Goal: Task Accomplishment & Management: Complete application form

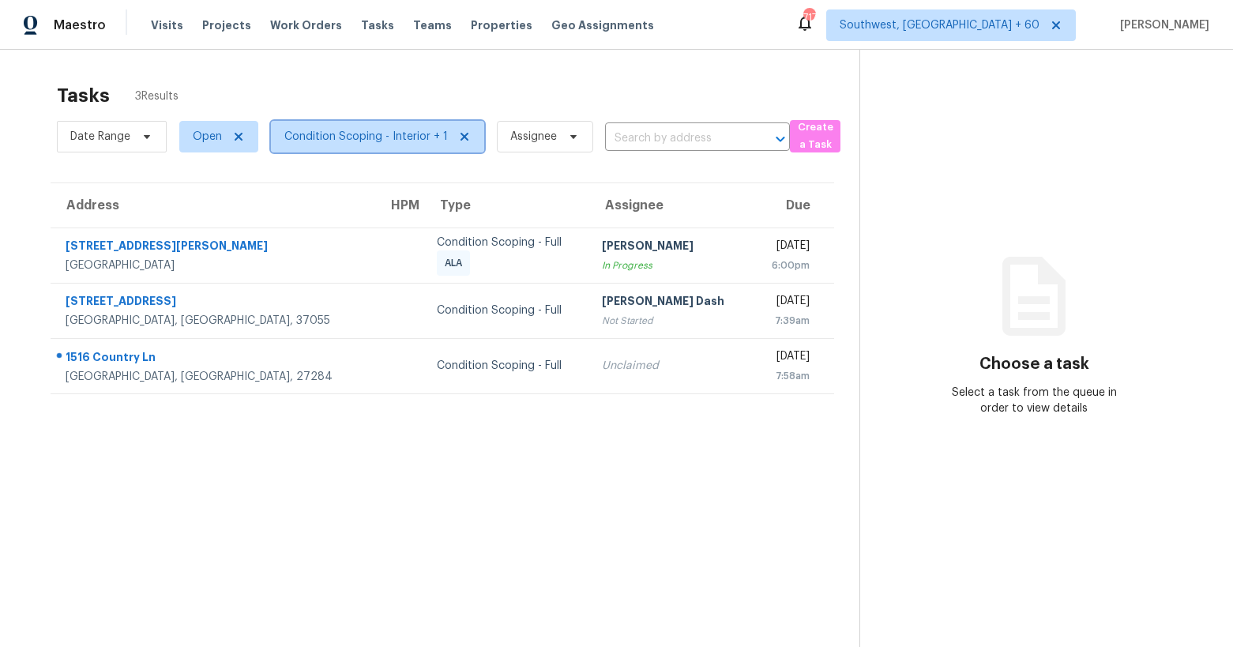
click at [371, 128] on span "Condition Scoping - Interior + 1" at bounding box center [377, 137] width 213 height 32
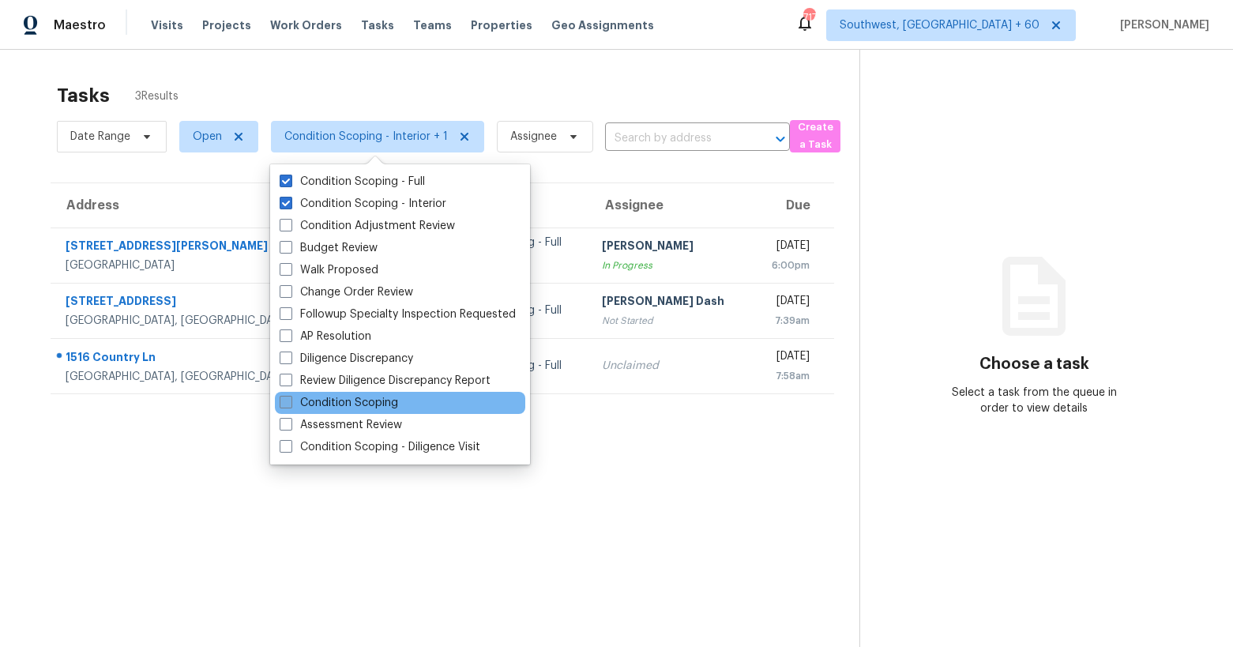
click at [360, 401] on label "Condition Scoping" at bounding box center [339, 403] width 119 height 16
click at [290, 401] on input "Condition Scoping" at bounding box center [285, 400] width 10 height 10
checkbox input "true"
click at [311, 78] on div "Tasks 3 Results" at bounding box center [459, 95] width 804 height 41
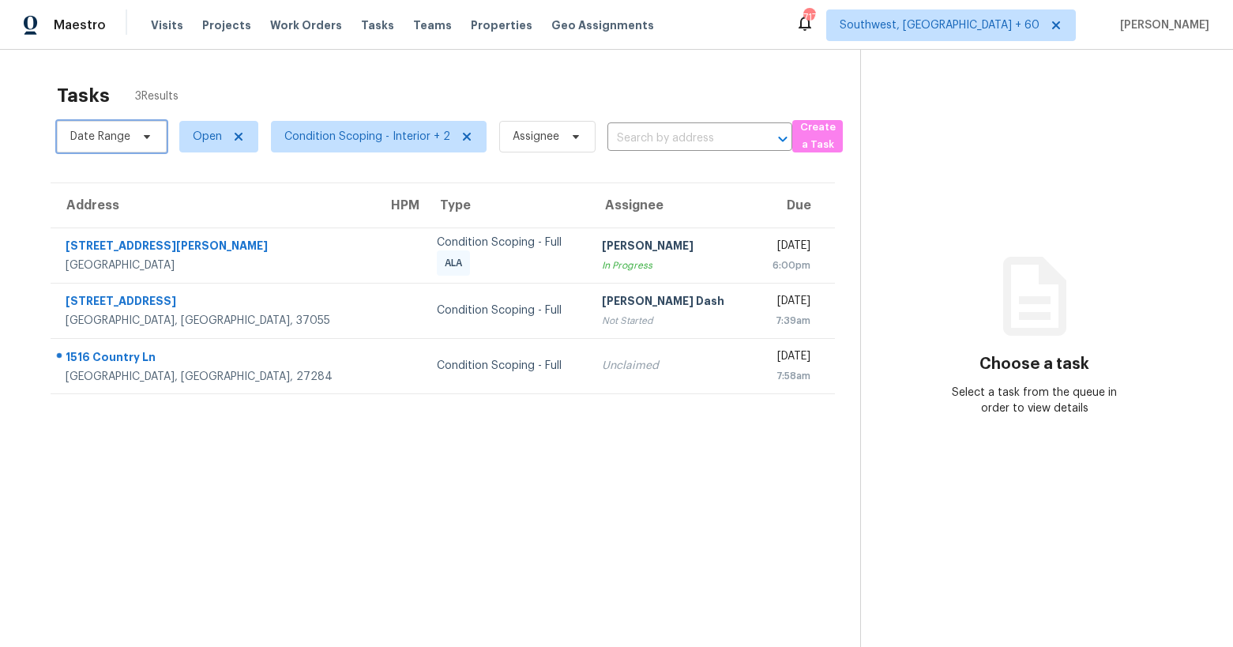
click at [128, 148] on span "Date Range" at bounding box center [112, 137] width 110 height 32
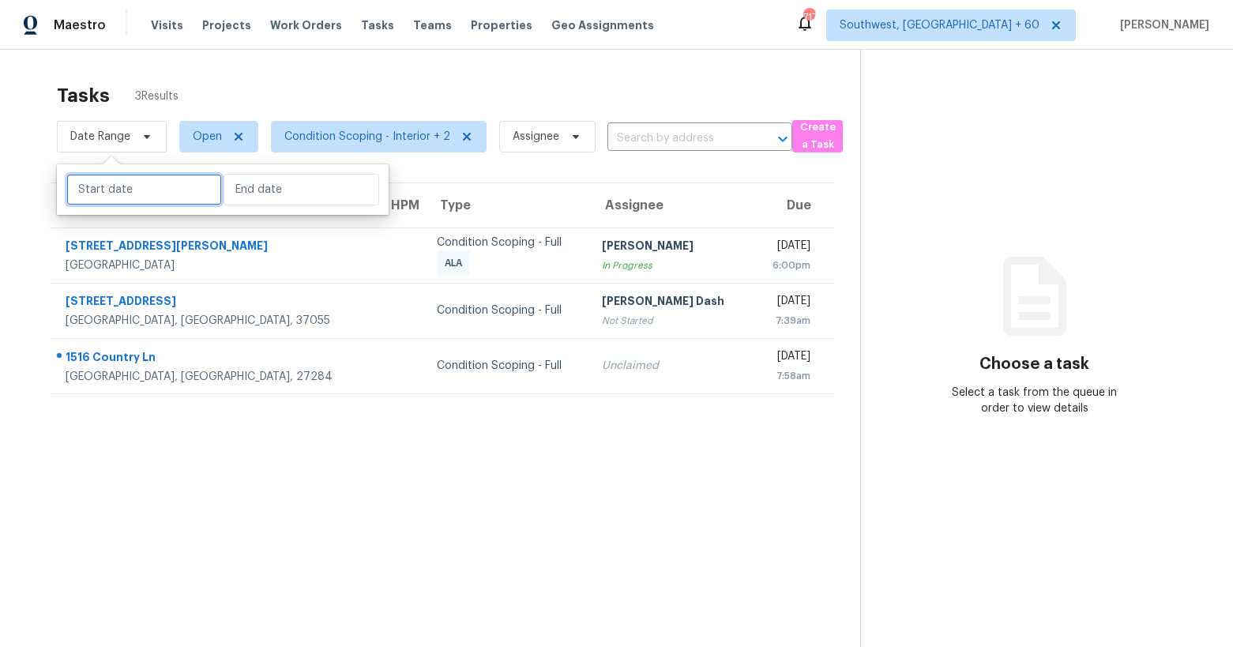
click at [126, 182] on input "text" at bounding box center [144, 190] width 156 height 32
select select "9"
select select "2025"
select select "10"
select select "2025"
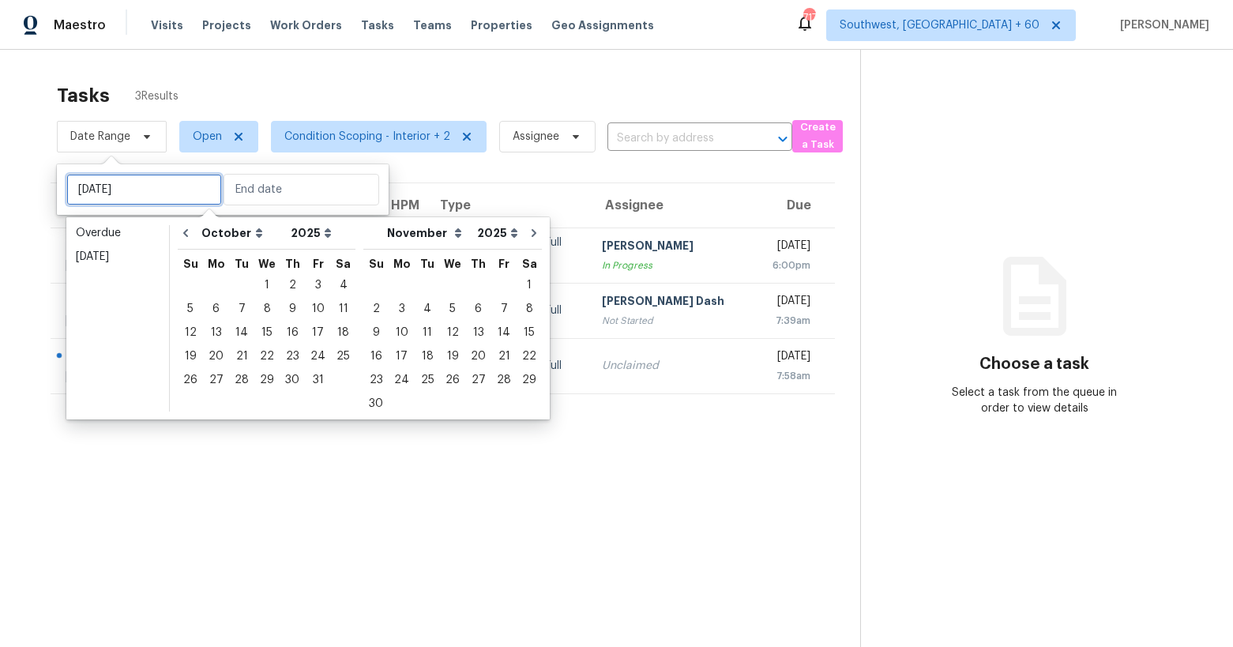
type input "Tue, Oct 21"
type input "Thu, Oct 02"
click at [290, 69] on div "Tasks 3 Results Date Range Open Condition Scoping - Interior + 2 Assignee ​ Cre…" at bounding box center [616, 373] width 1233 height 647
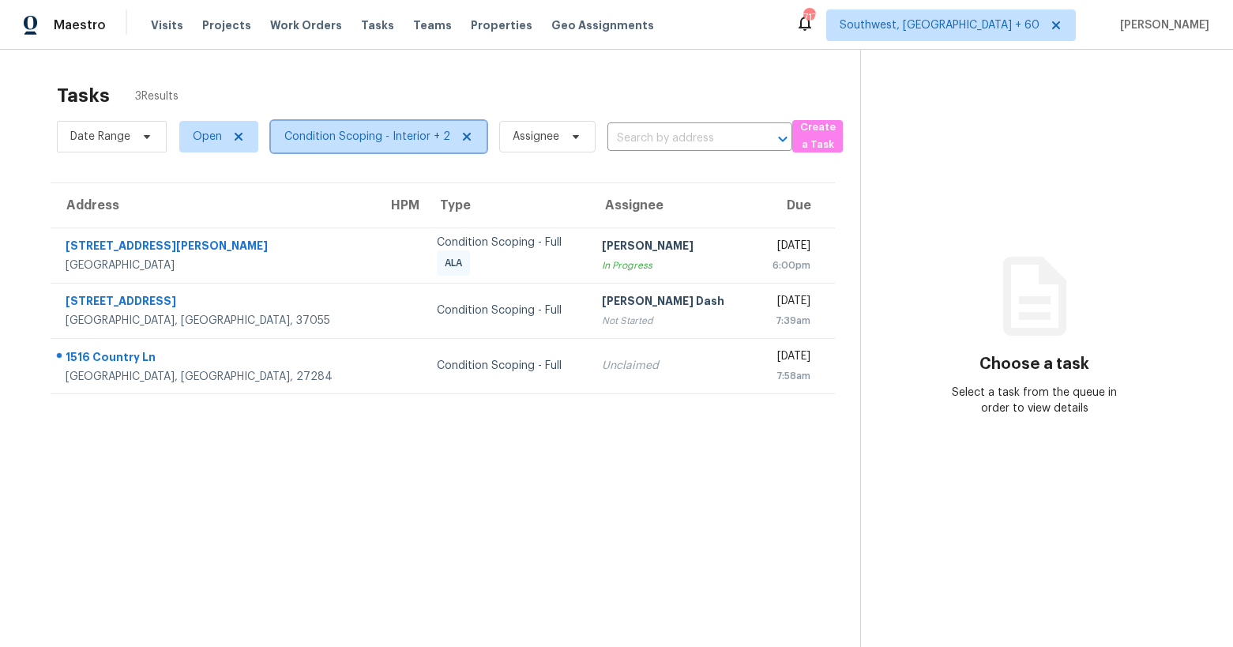
click at [340, 137] on span "Condition Scoping - Interior + 2" at bounding box center [367, 137] width 166 height 16
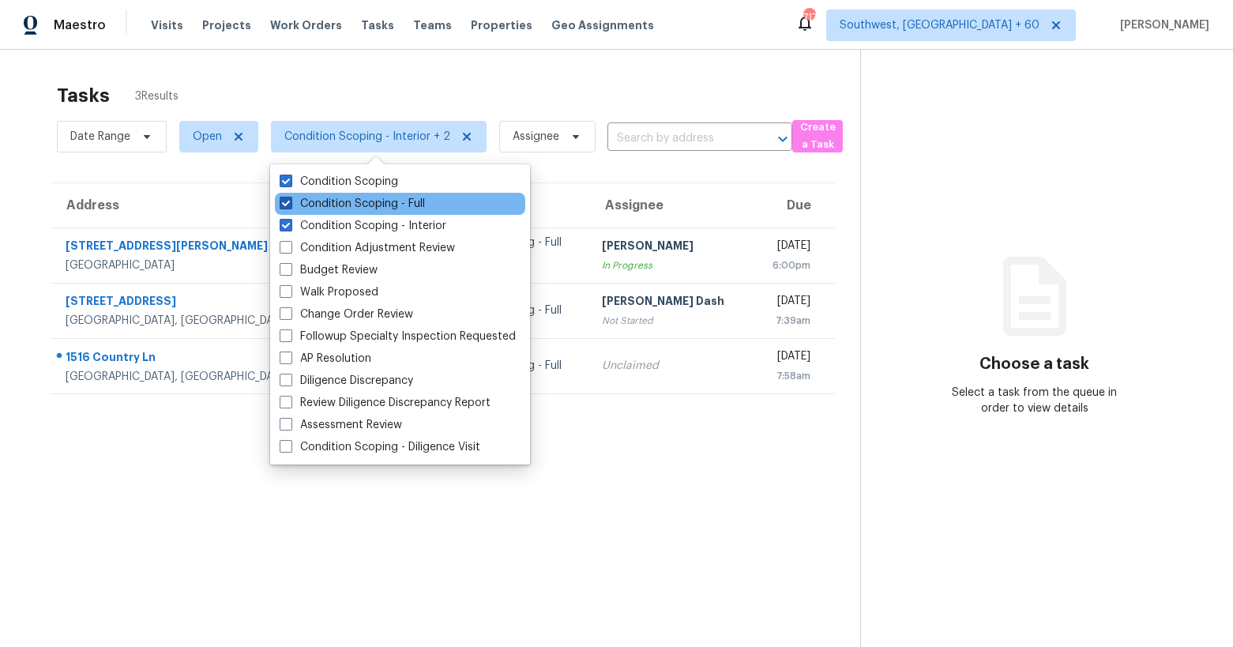
click at [326, 205] on label "Condition Scoping - Full" at bounding box center [352, 204] width 145 height 16
click at [290, 205] on input "Condition Scoping - Full" at bounding box center [285, 201] width 10 height 10
checkbox input "false"
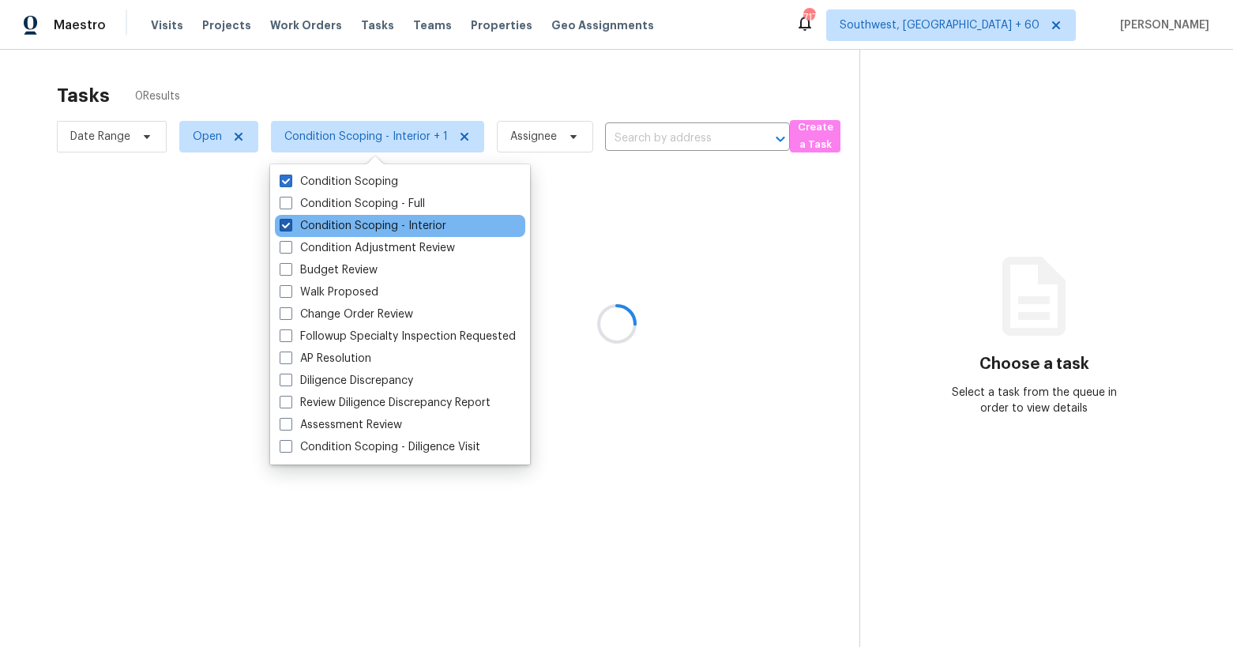
click at [321, 224] on label "Condition Scoping - Interior" at bounding box center [363, 226] width 167 height 16
click at [290, 224] on input "Condition Scoping - Interior" at bounding box center [285, 223] width 10 height 10
checkbox input "false"
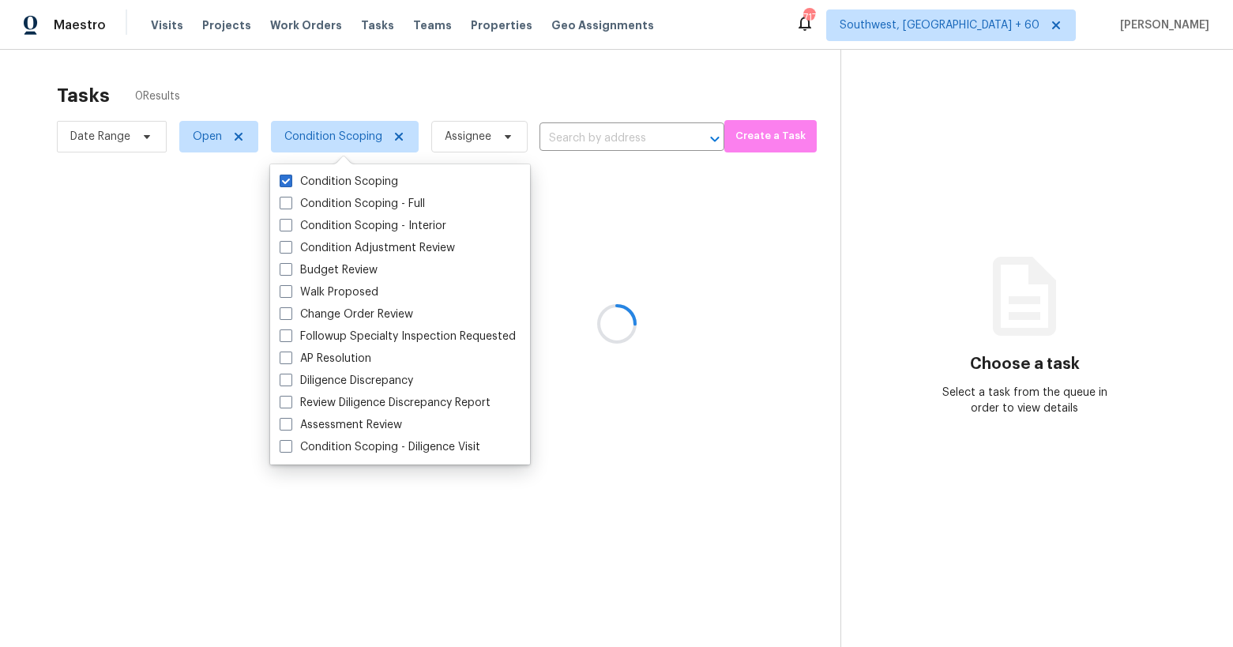
click at [269, 80] on div at bounding box center [616, 323] width 1233 height 647
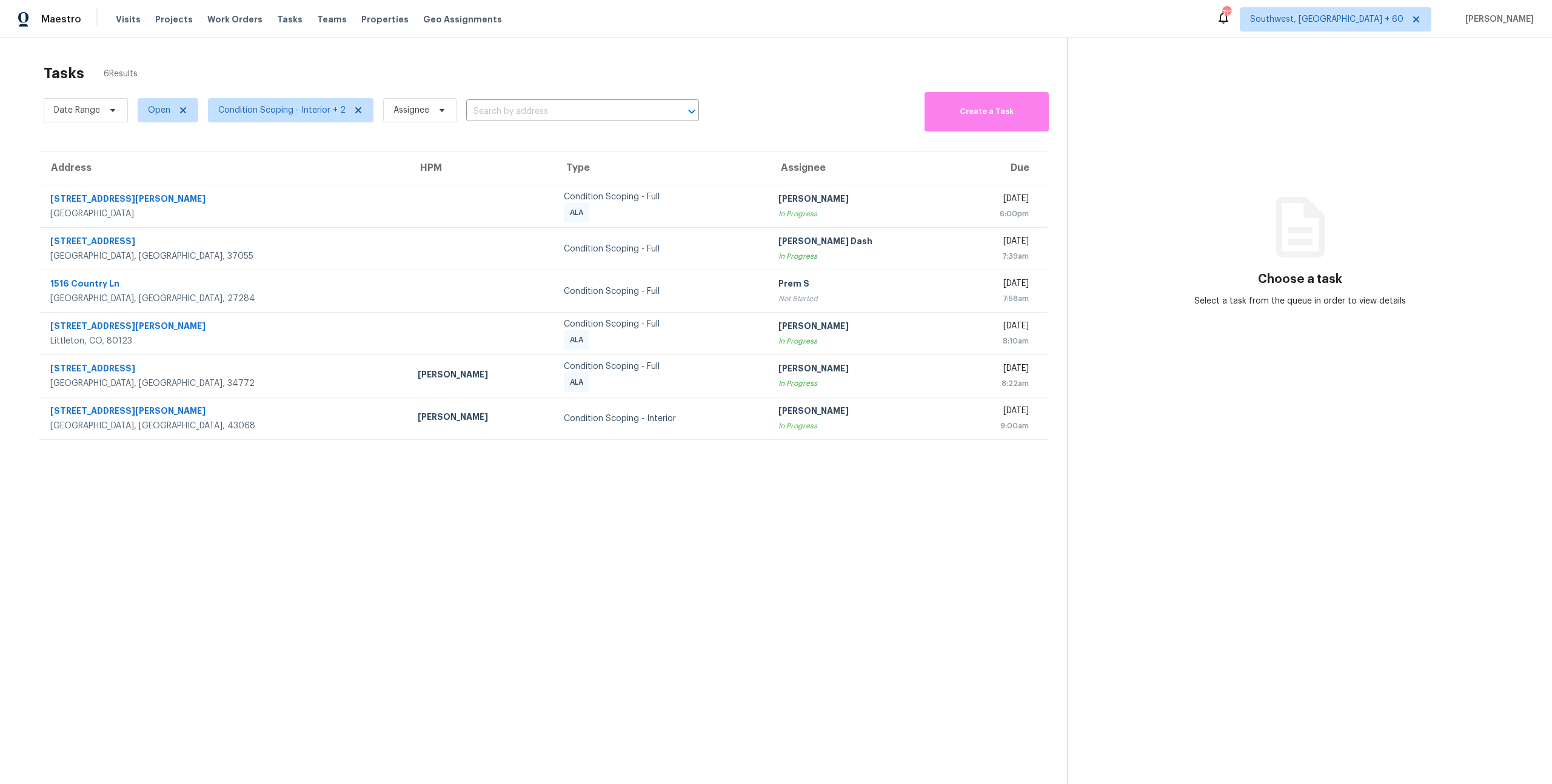
click at [1206, 168] on section "Choose a task Select a task from the queue in order to view details" at bounding box center [1300, 430] width 466 height 784
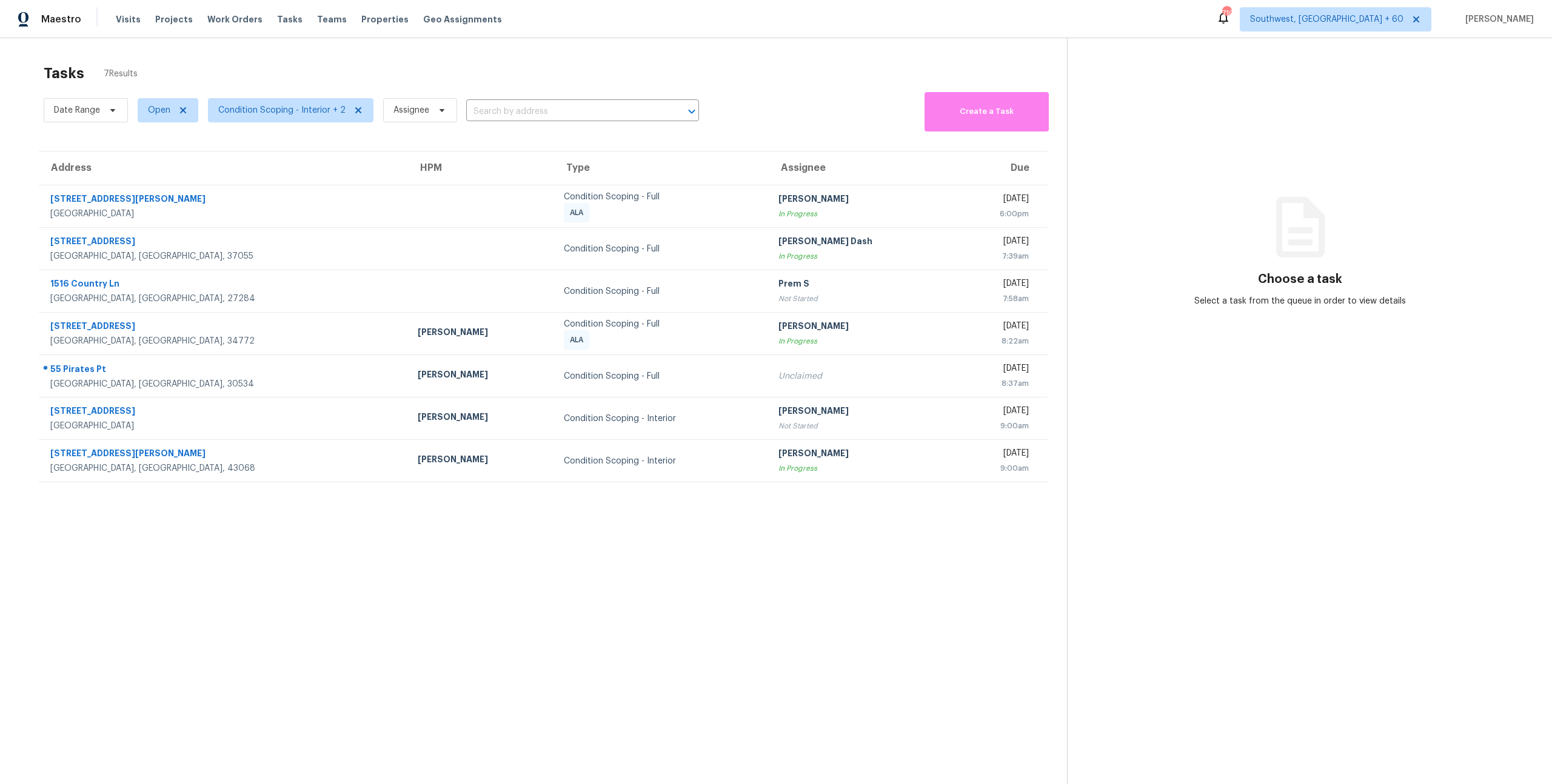
click at [806, 67] on div "Tasks 7 Results" at bounding box center [555, 73] width 1023 height 31
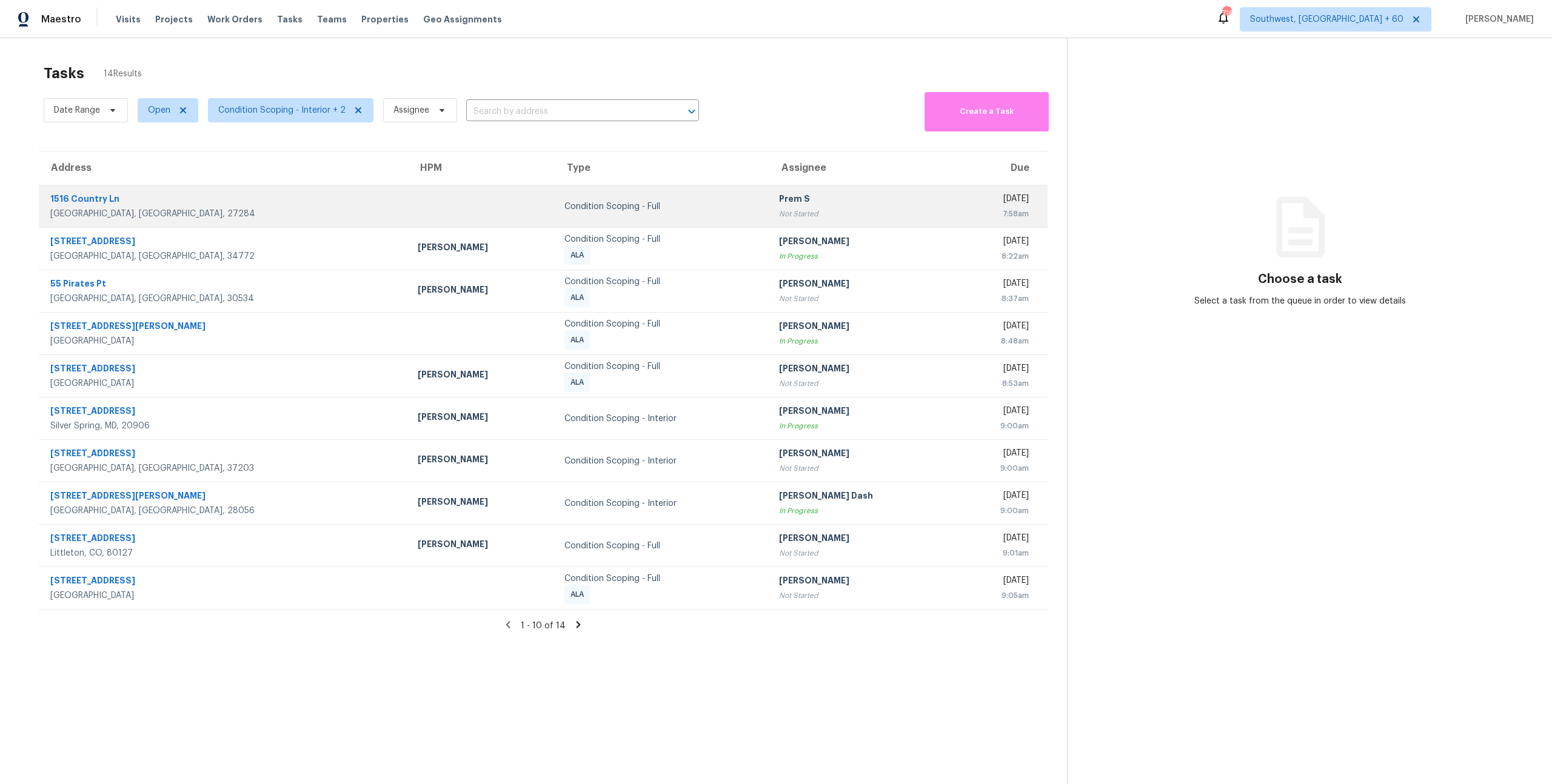
click at [565, 210] on div "Condition Scoping - Full" at bounding box center [662, 207] width 195 height 12
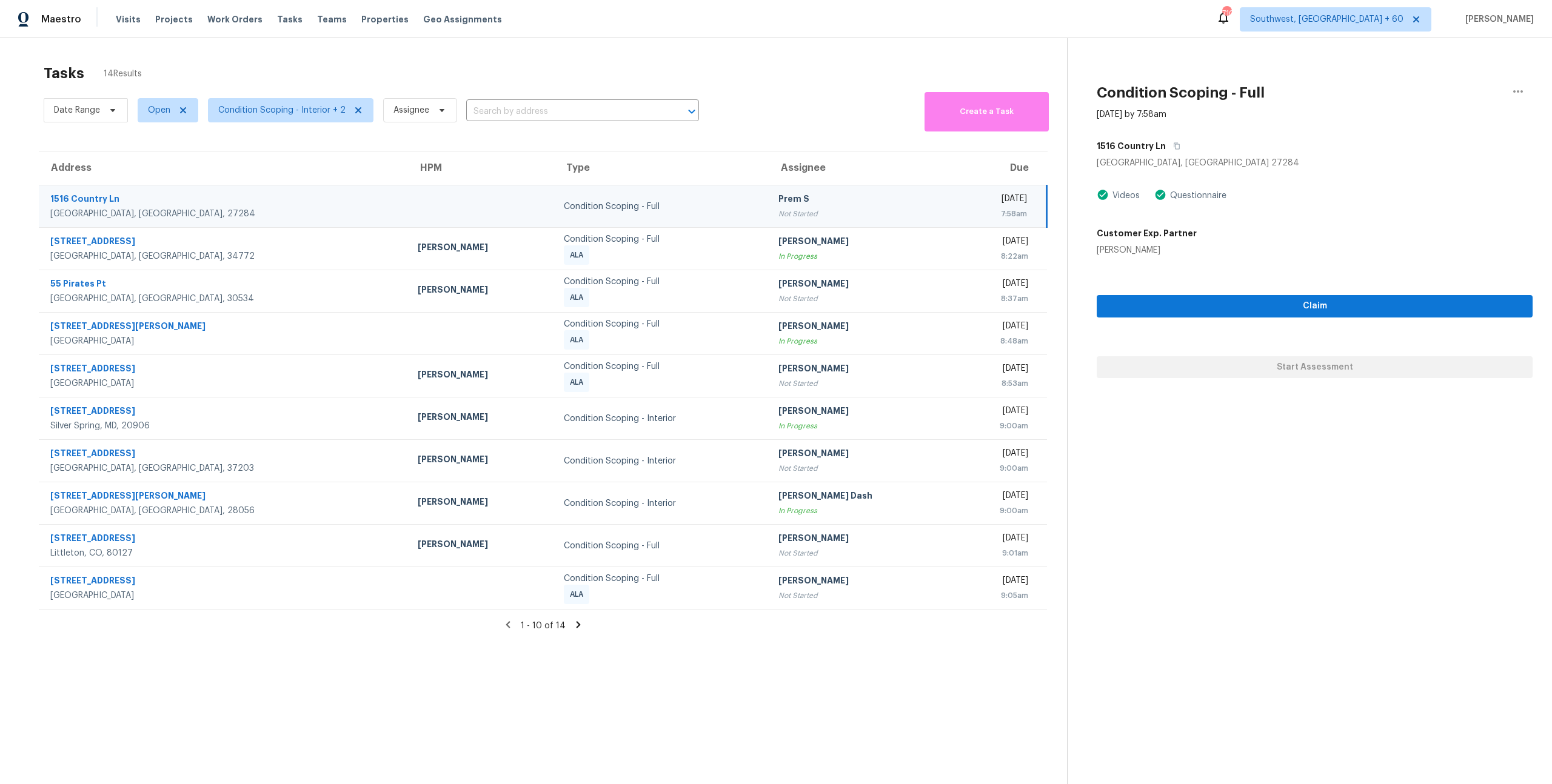
click at [107, 53] on div "Tasks 14 Results Date Range Open Condition Scoping - Interior + 2 Assignee ​ Cr…" at bounding box center [776, 430] width 1552 height 784
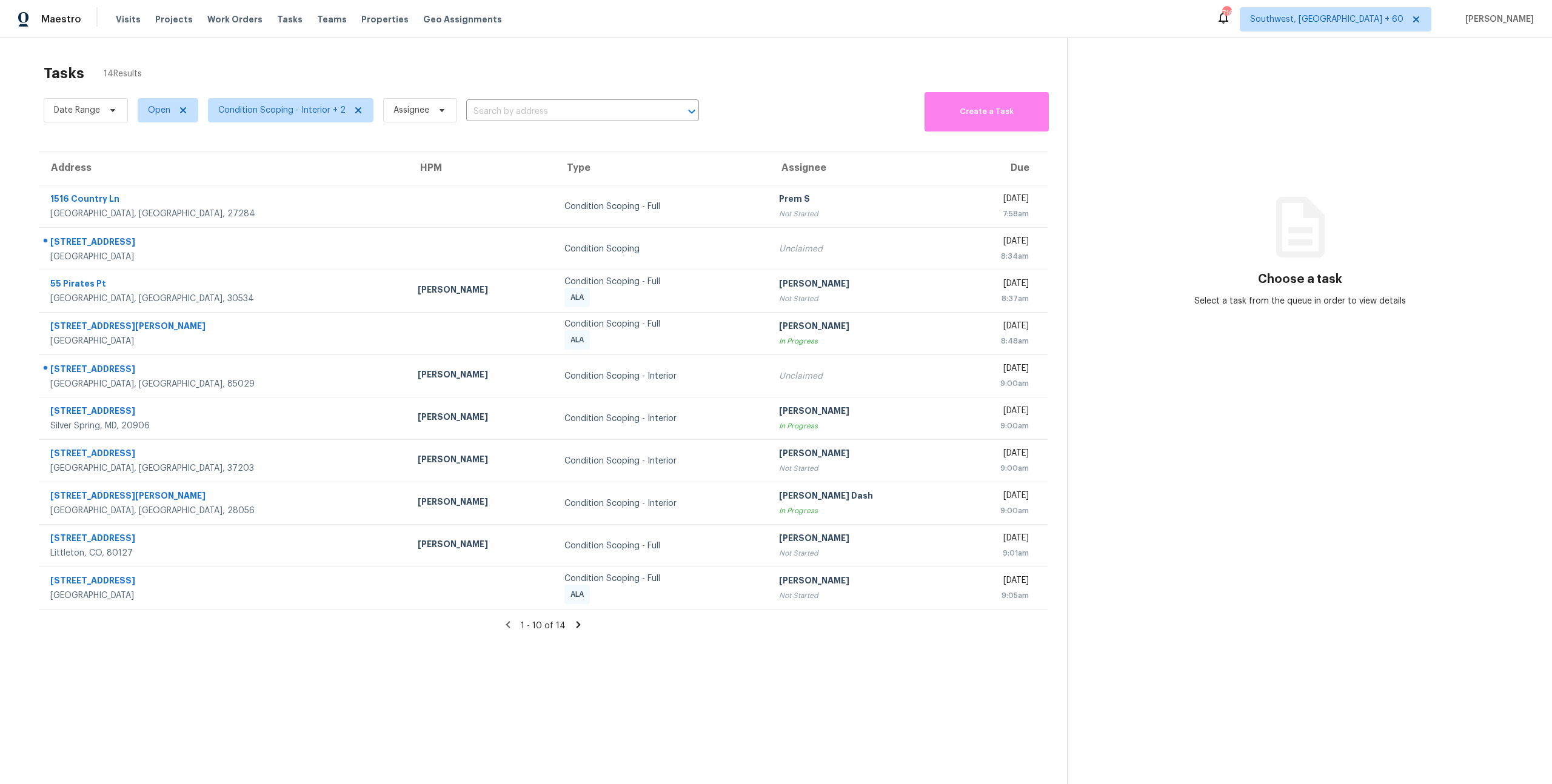
click at [262, 46] on div "Tasks 14 Results Date Range Open Condition Scoping - Interior + 2 Assignee ​ Cr…" at bounding box center [776, 430] width 1552 height 784
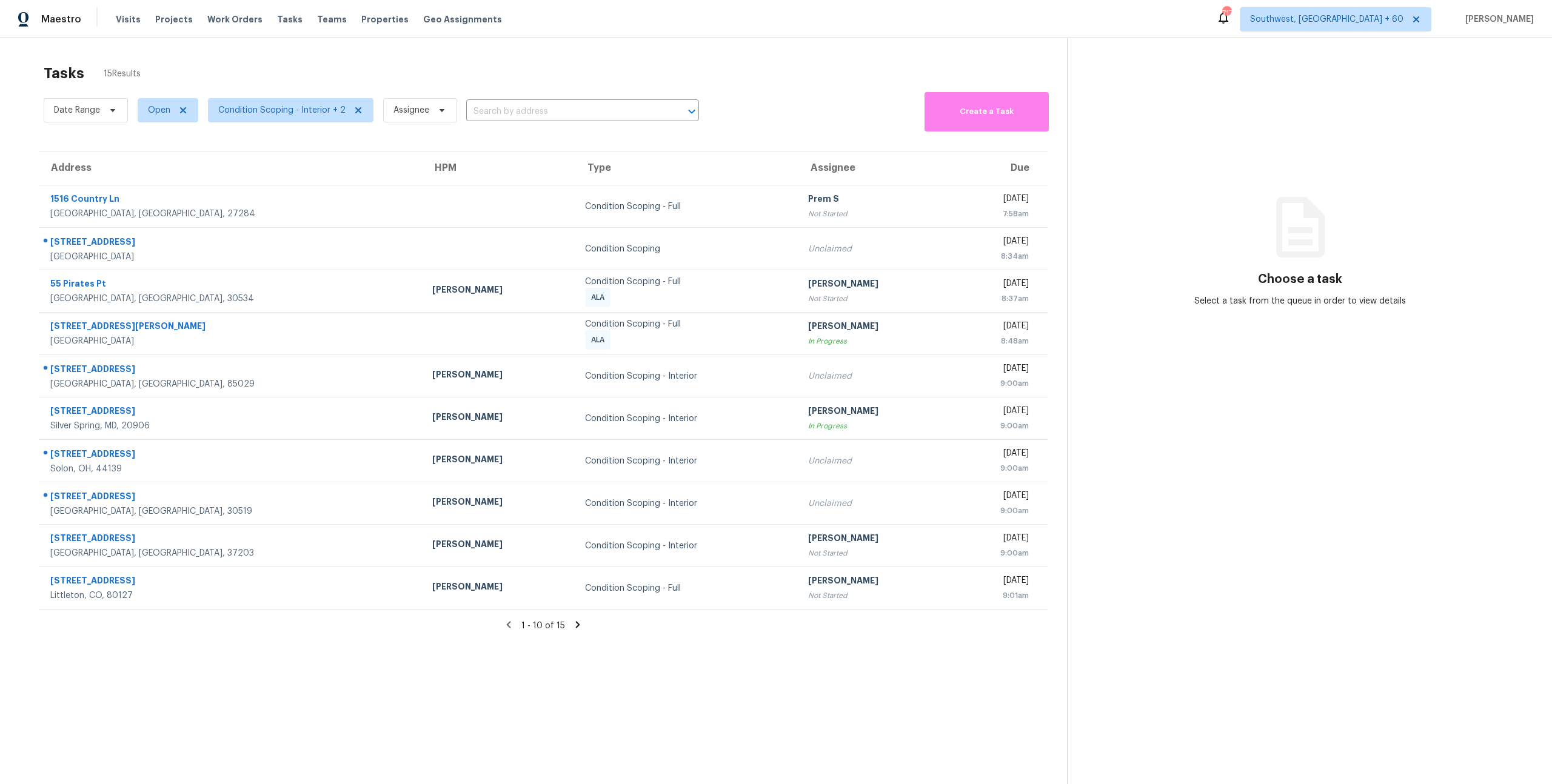
click at [576, 628] on icon at bounding box center [578, 625] width 5 height 7
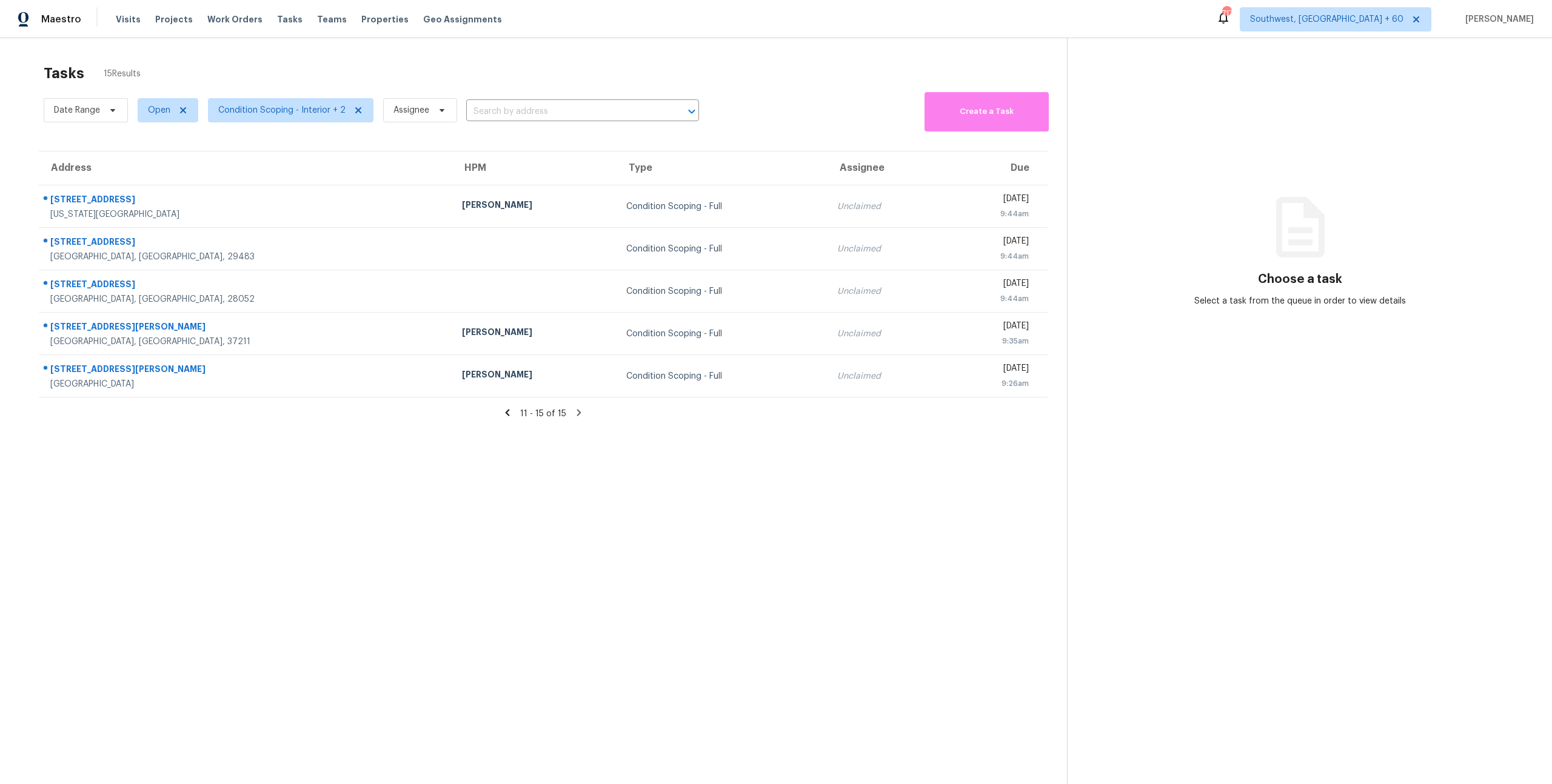
click at [507, 414] on icon at bounding box center [508, 413] width 5 height 7
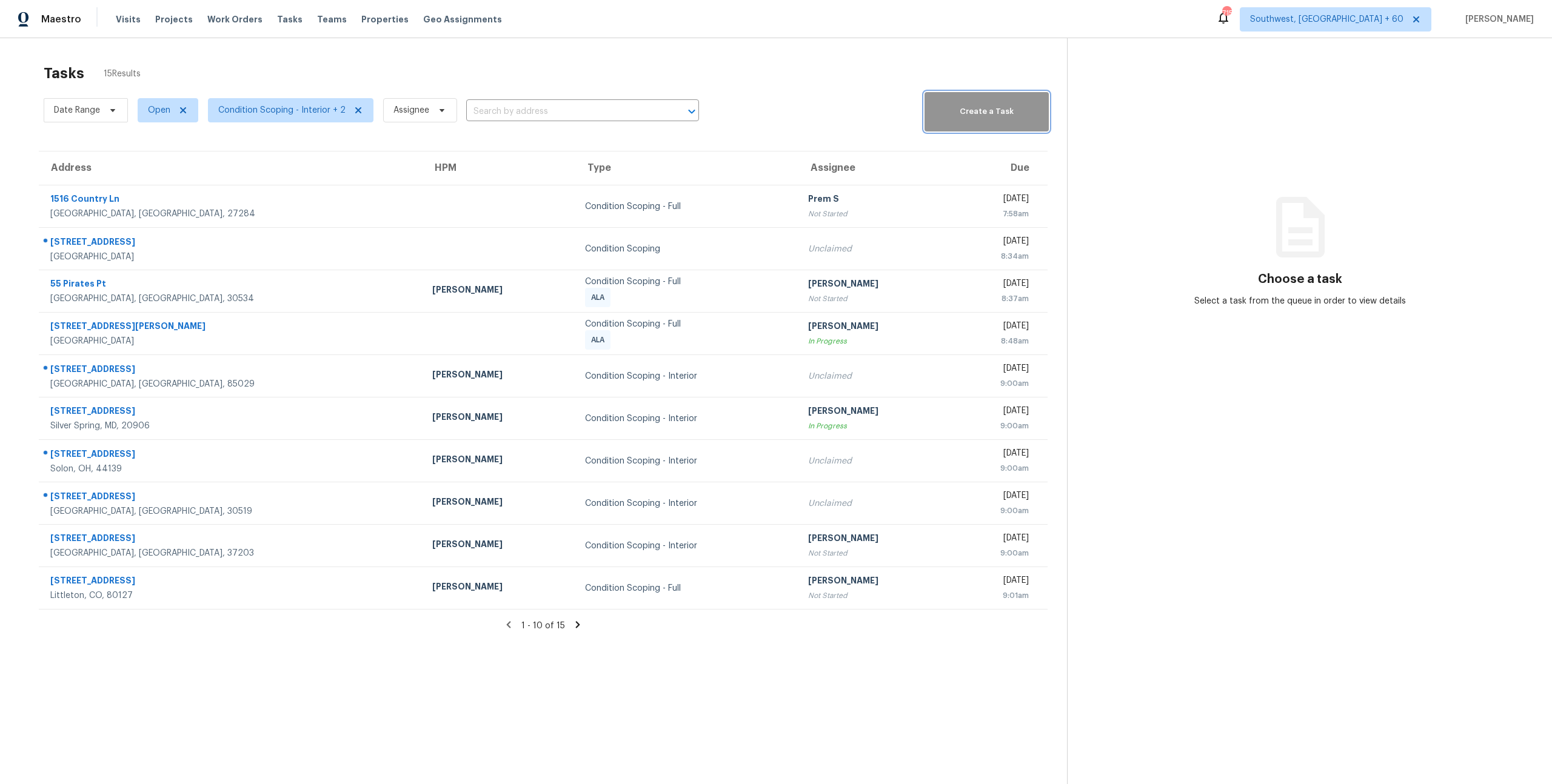
click at [1001, 122] on button "Create a Task" at bounding box center [987, 111] width 124 height 39
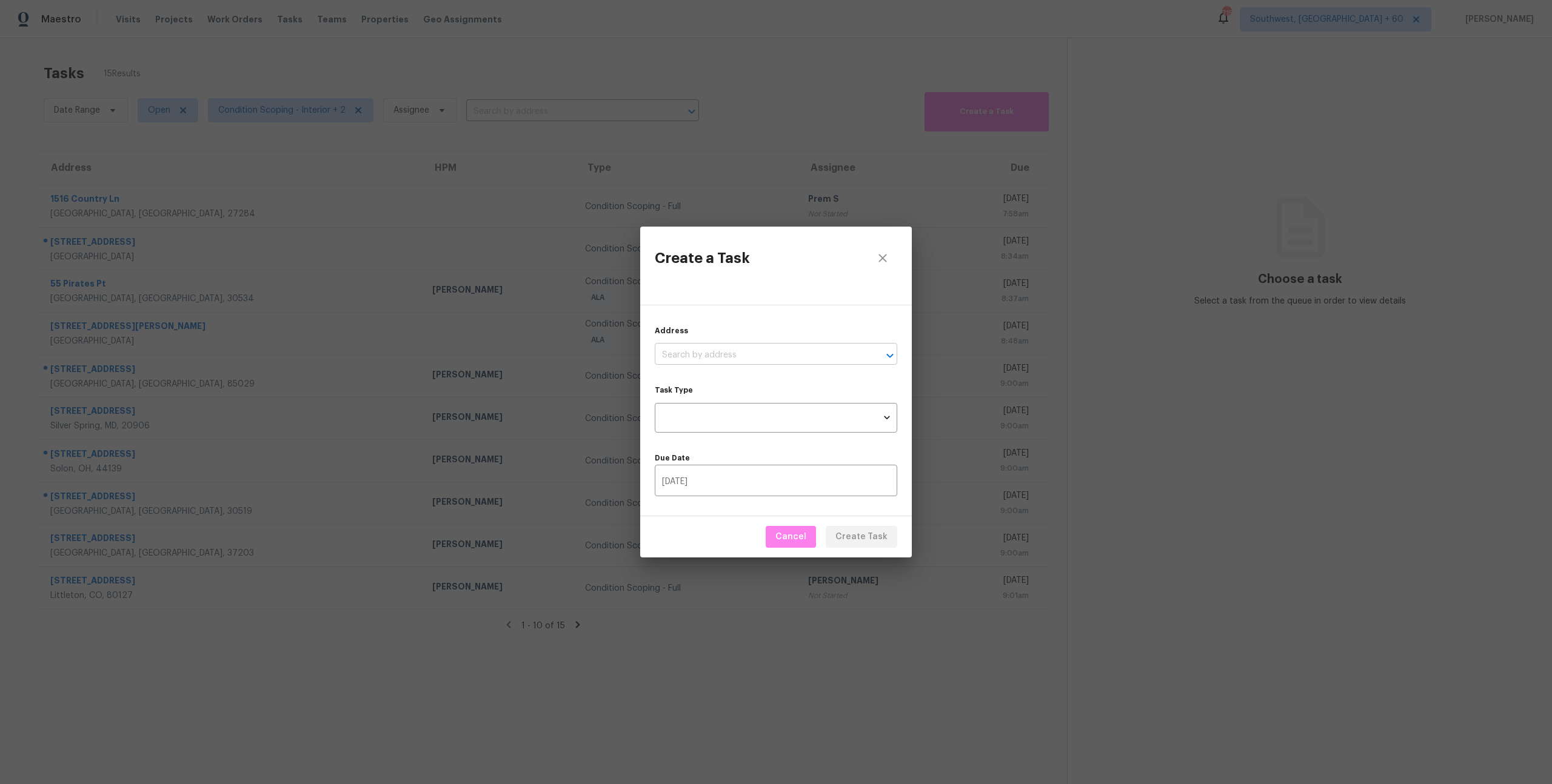
click at [792, 351] on input "text" at bounding box center [759, 355] width 209 height 18
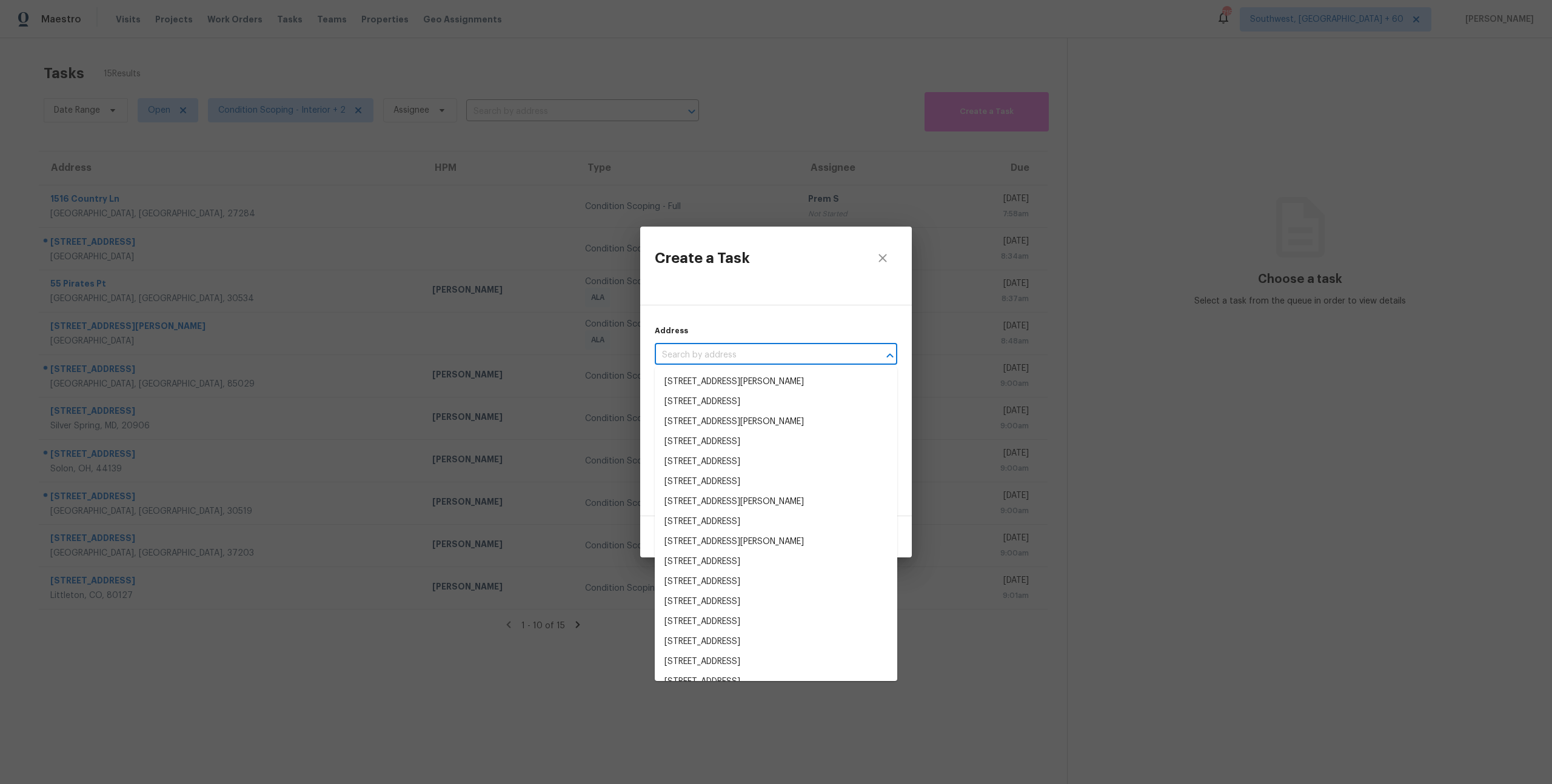
paste input "1068 Hidden Brook Trl, Atlanta, GA 30349"
type input "1068 Hidden Brook Trl, Atlanta, GA 30349"
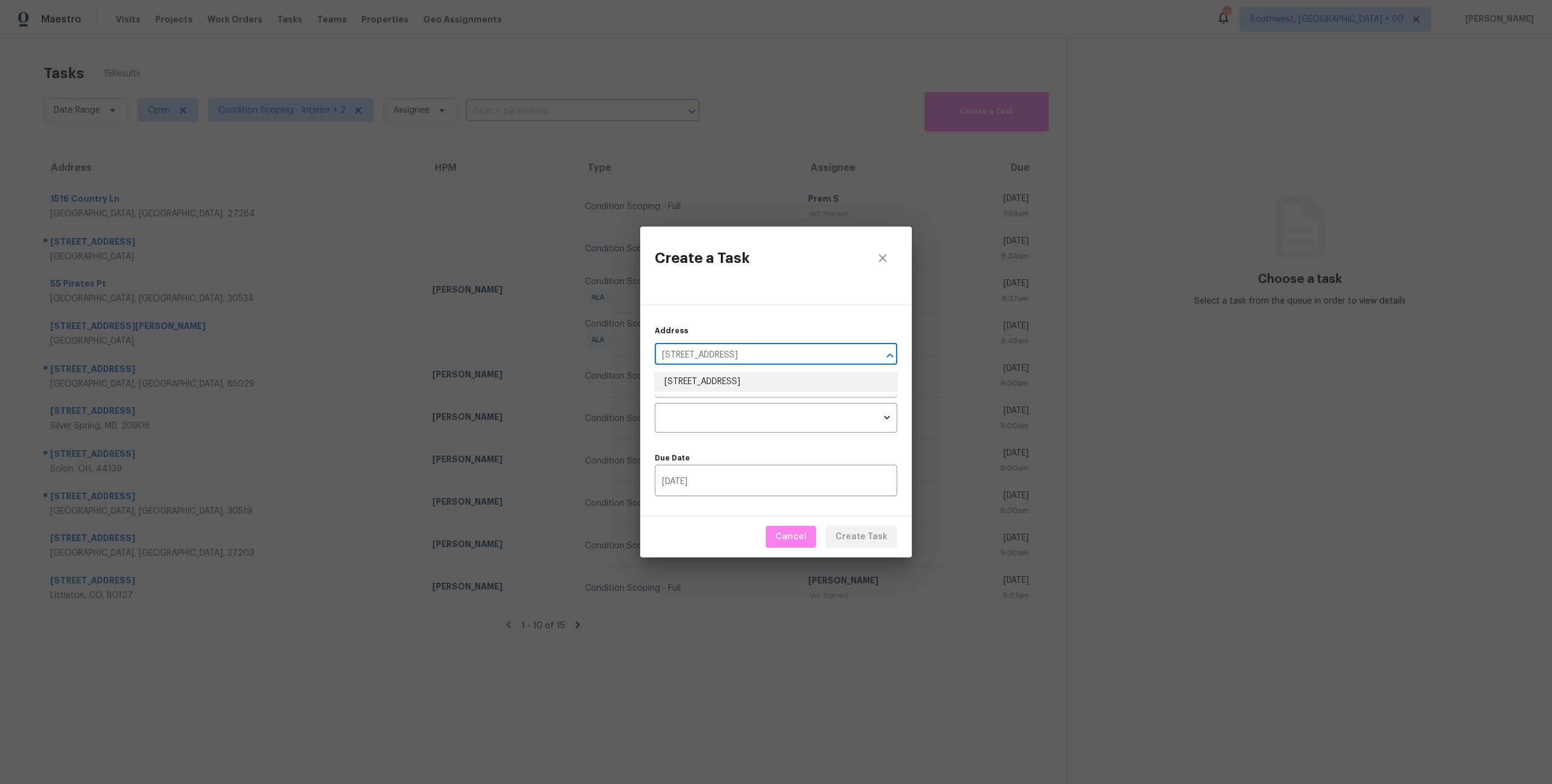
click at [771, 383] on li "1068 Hidden Brook Trl, Atlanta, GA 30349" at bounding box center [776, 382] width 242 height 20
click at [760, 417] on body "Maestro Visits Projects Work Orders Tasks Teams Properties Geo Assignments 715 …" at bounding box center [776, 392] width 1552 height 784
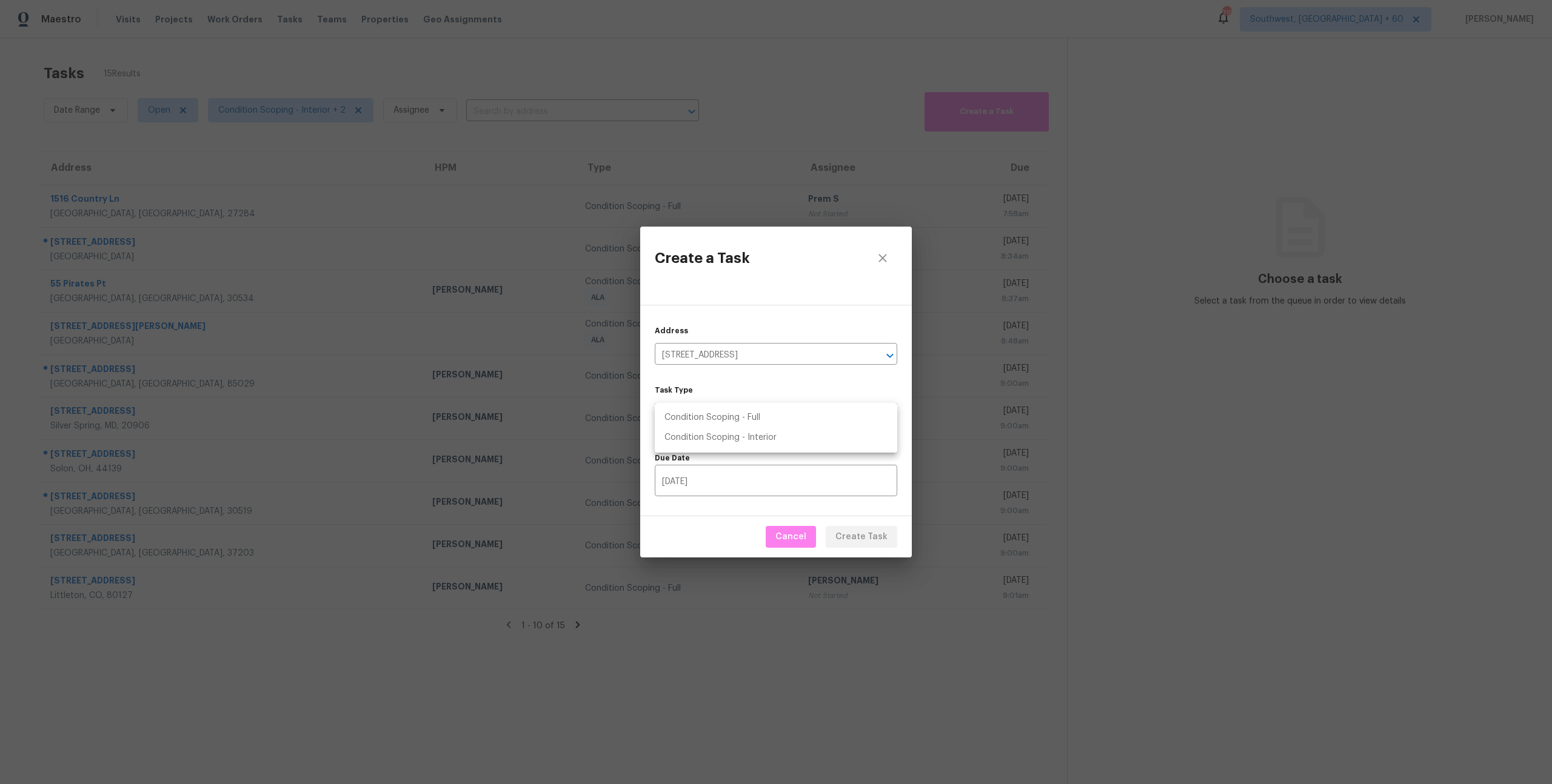
click at [746, 423] on li "Condition Scoping - Full" at bounding box center [776, 418] width 242 height 20
type input "virtual_full_assessment"
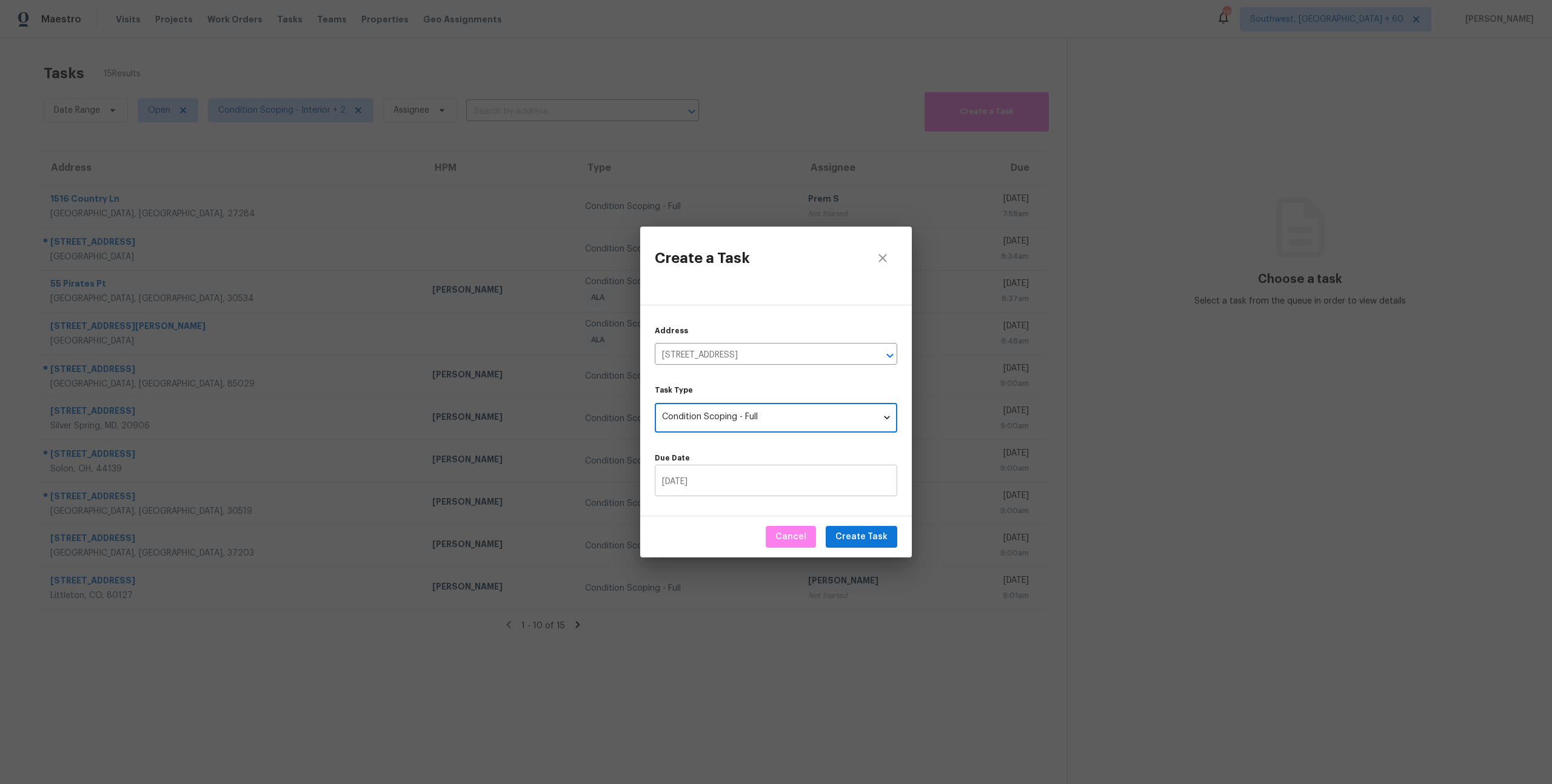
click at [740, 488] on input "10/08/2025" at bounding box center [776, 482] width 242 height 28
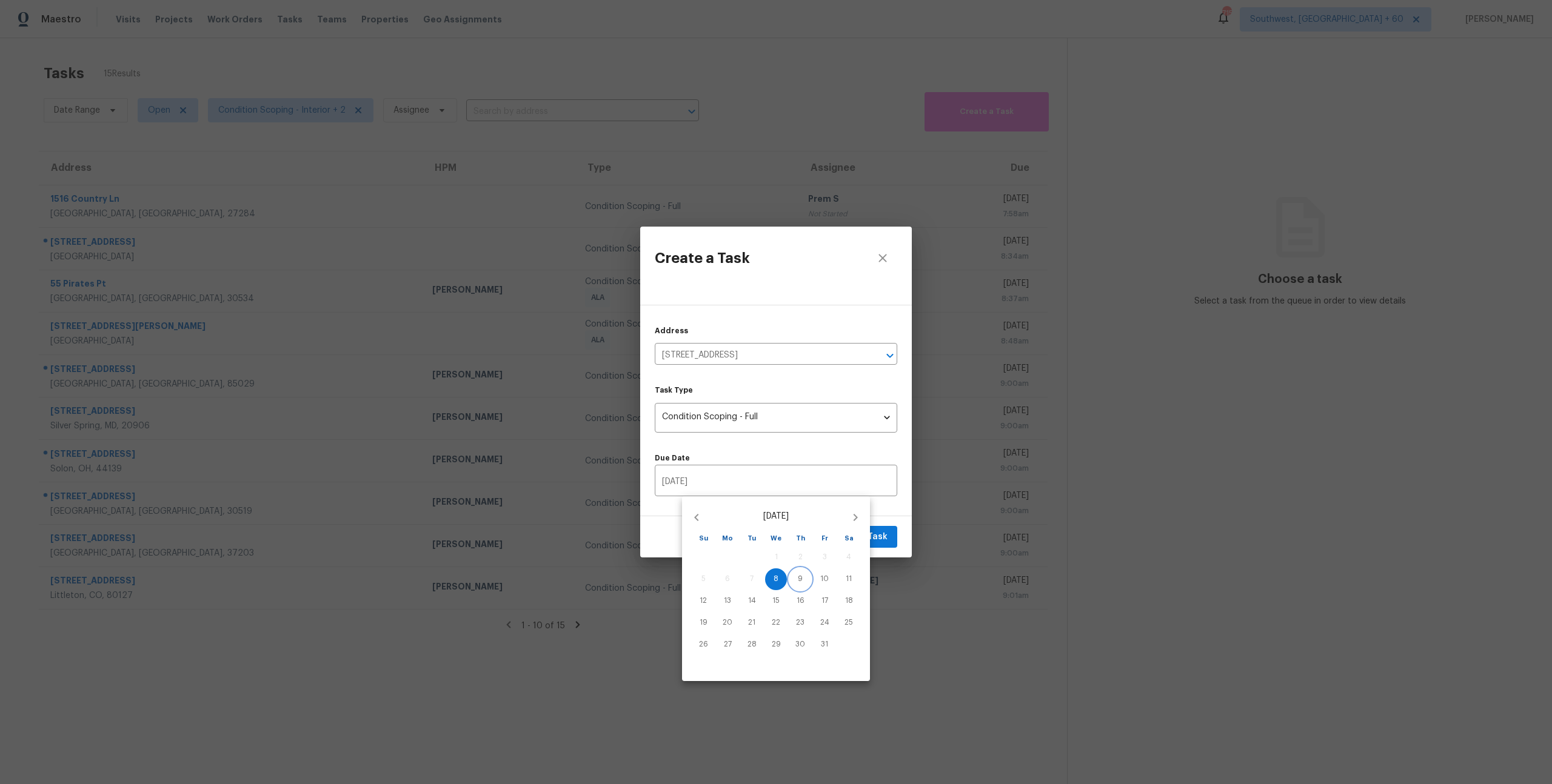
click at [801, 581] on p "9" at bounding box center [800, 578] width 5 height 10
type input "10/09/2025"
click at [888, 512] on div at bounding box center [776, 392] width 1552 height 784
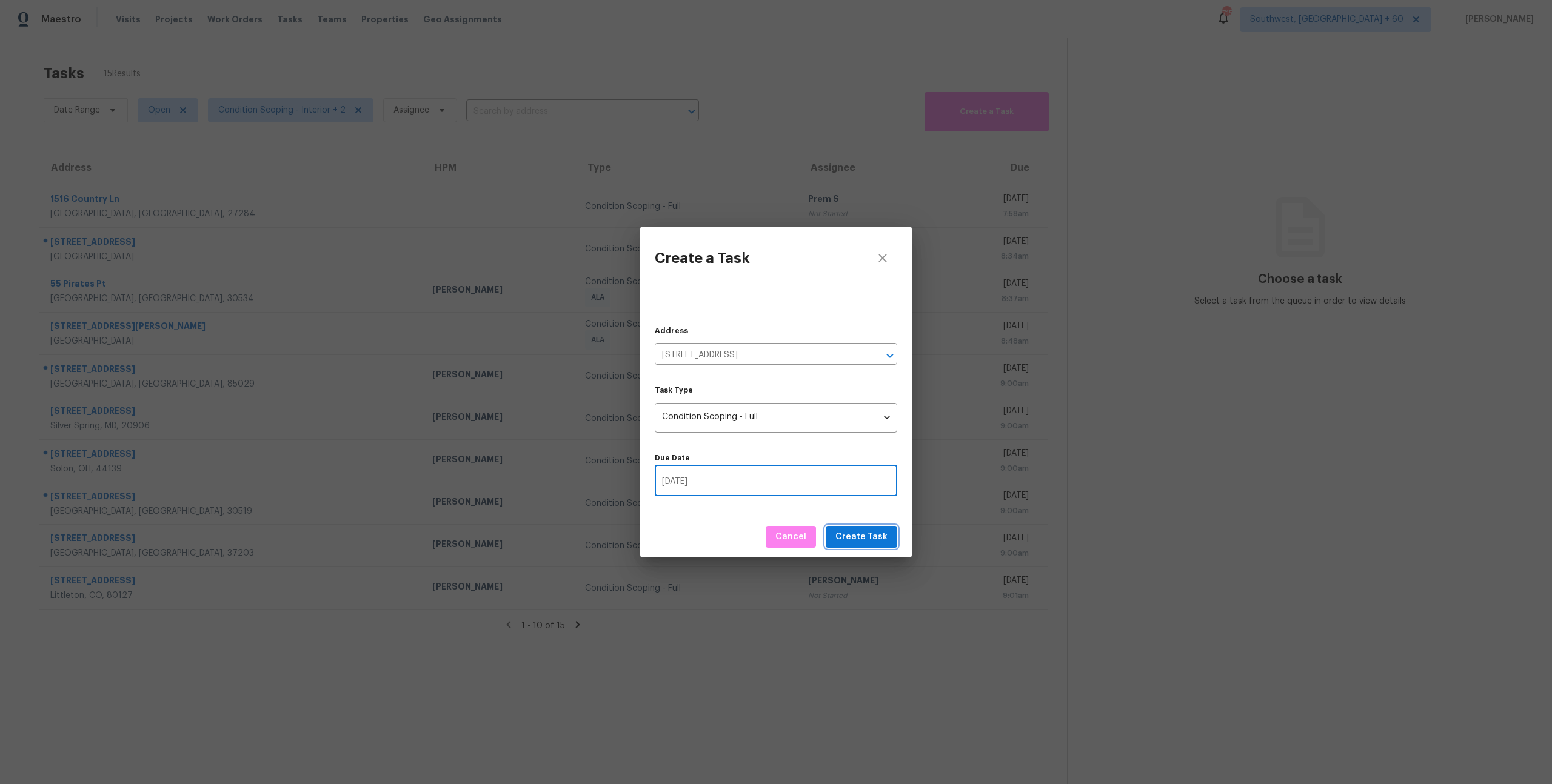
click at [878, 542] on span "Create Task" at bounding box center [862, 538] width 52 height 15
